Goal: Information Seeking & Learning: Learn about a topic

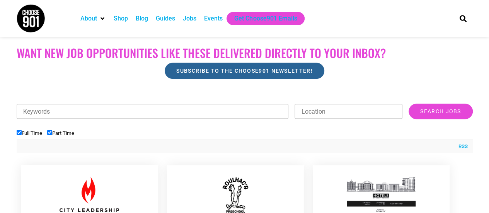
scroll to position [190, 0]
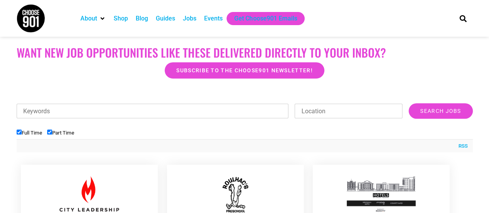
click at [130, 112] on input "Keywords" at bounding box center [153, 111] width 272 height 15
type input "accounting"
click at [409, 103] on input "Search Jobs" at bounding box center [441, 110] width 64 height 15
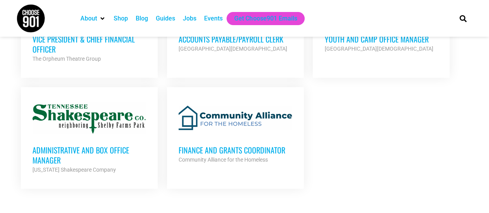
scroll to position [378, 0]
click at [254, 123] on div at bounding box center [236, 118] width 114 height 39
click at [273, 153] on h3 "Finance and Grants Coordinator" at bounding box center [236, 150] width 114 height 10
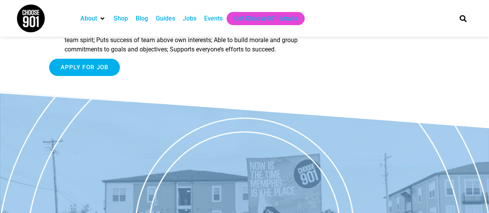
scroll to position [1151, 0]
